Goal: Information Seeking & Learning: Learn about a topic

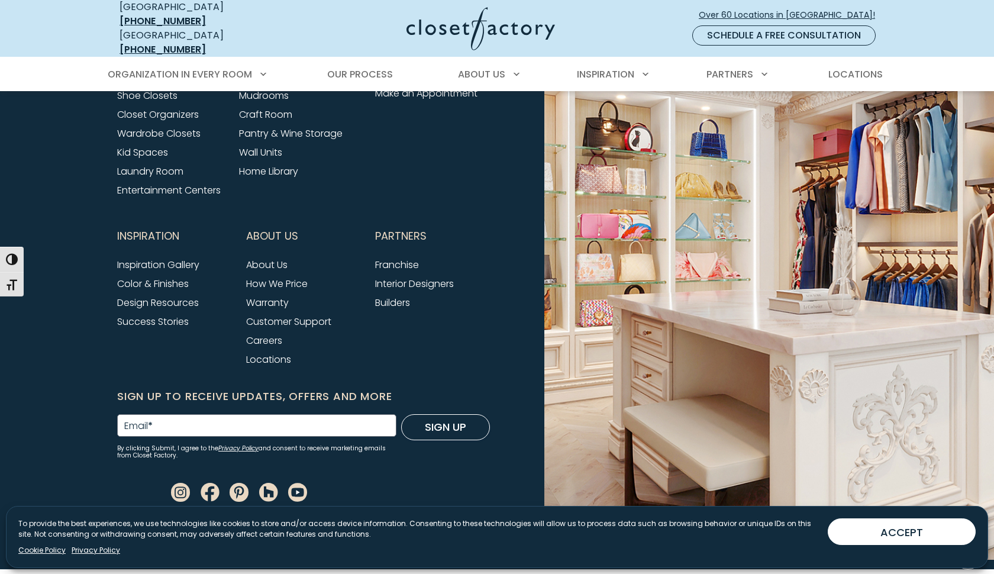
scroll to position [4889, 0]
click at [347, 67] on span "Our Process" at bounding box center [360, 74] width 66 height 14
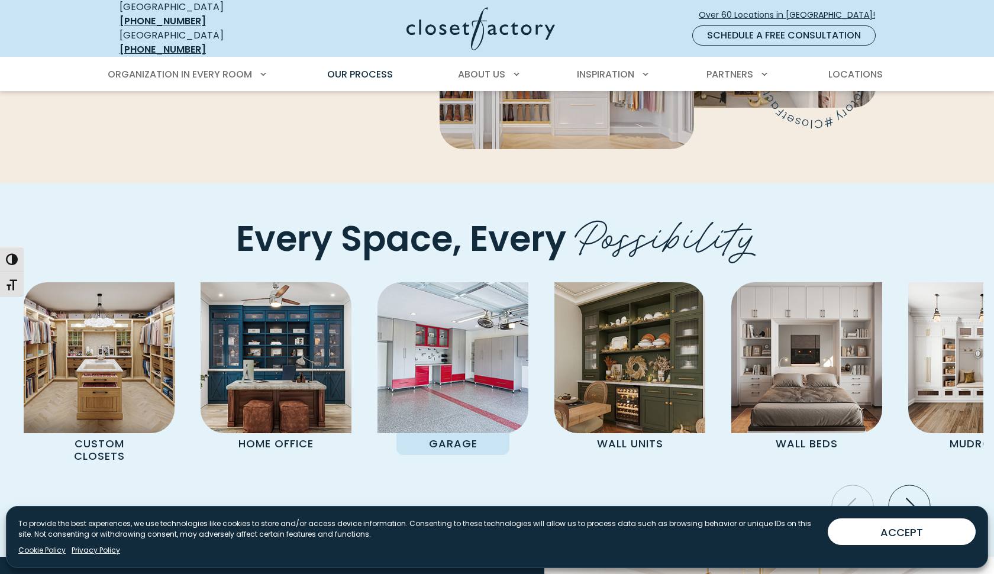
scroll to position [2300, 0]
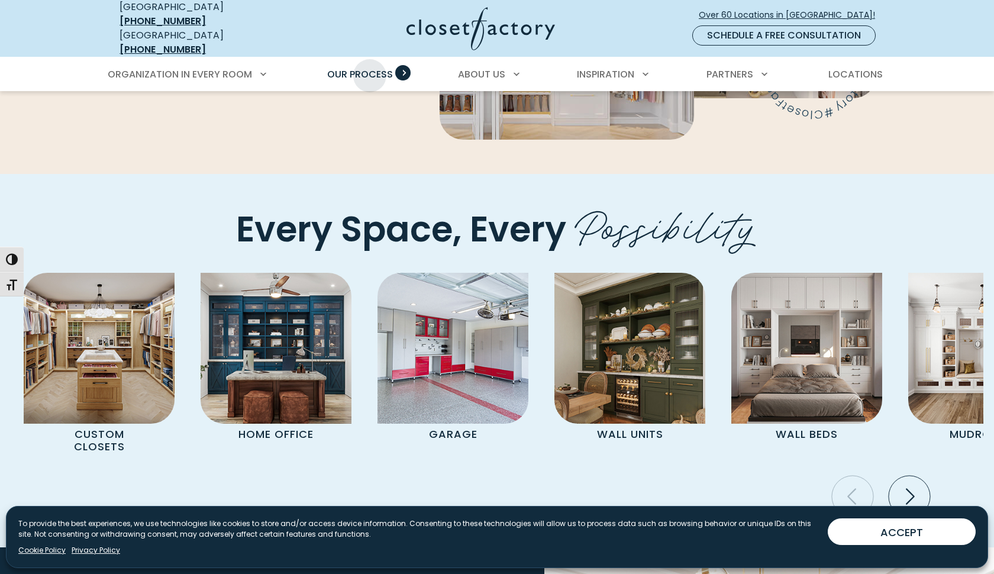
click at [370, 67] on span "Our Process" at bounding box center [360, 74] width 66 height 14
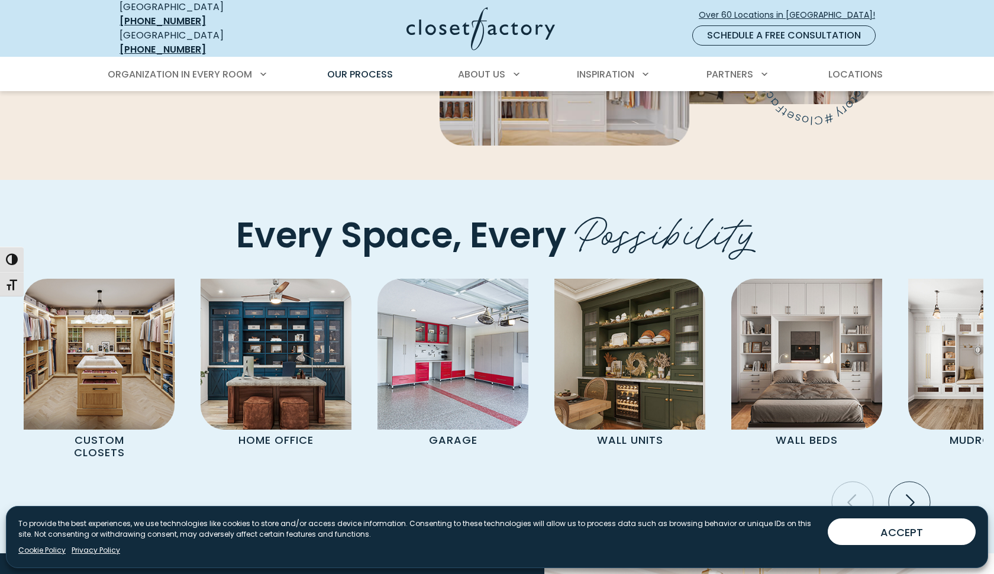
scroll to position [2296, 0]
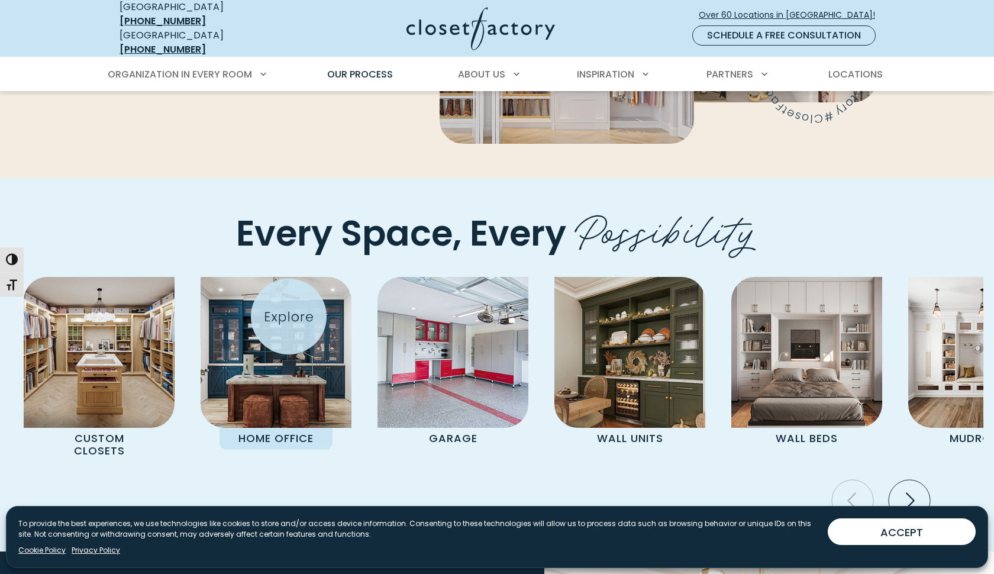
click at [289, 317] on img "Pages Gallery" at bounding box center [276, 352] width 151 height 151
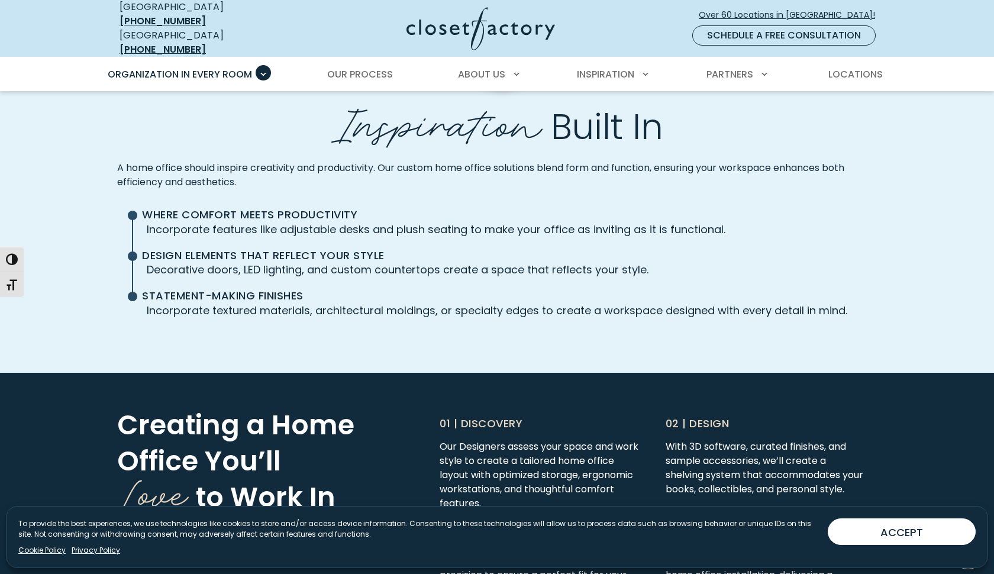
scroll to position [2735, 0]
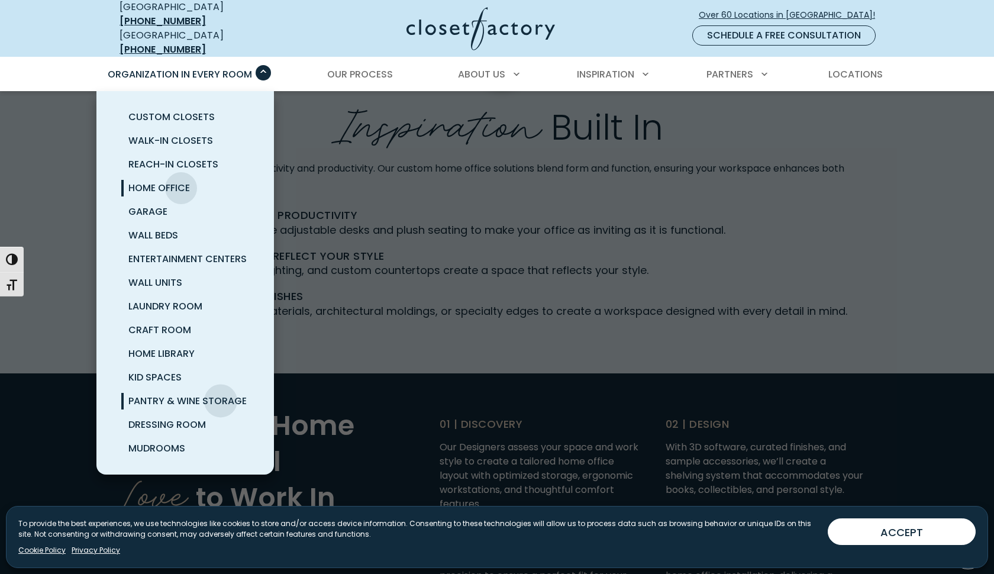
click at [221, 394] on span "Pantry & Wine Storage" at bounding box center [187, 401] width 118 height 14
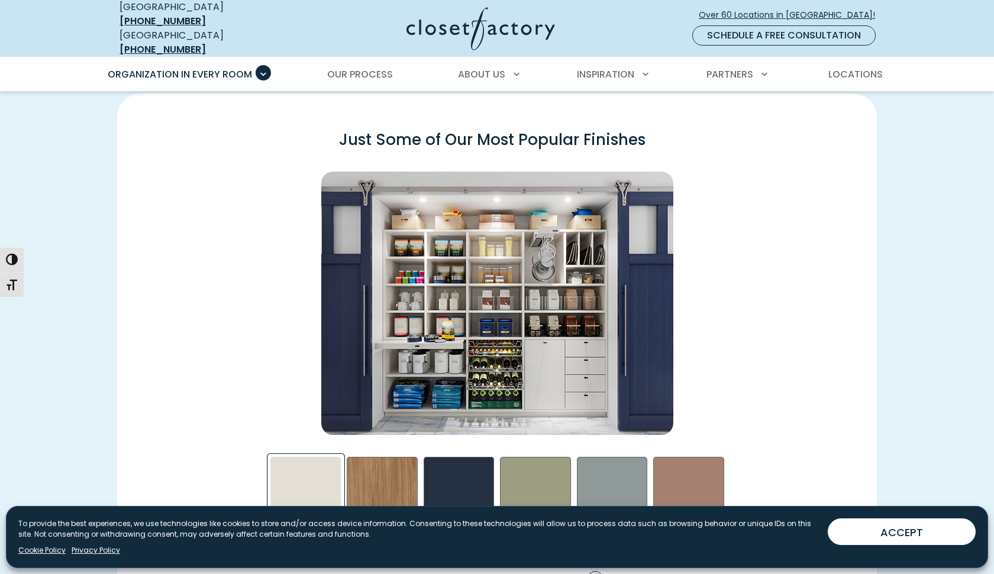
scroll to position [1631, 0]
